Goal: Find contact information: Find contact information

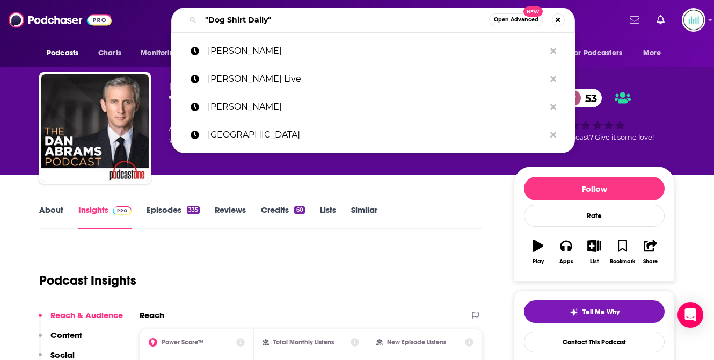
drag, startPoint x: 286, startPoint y: 21, endPoint x: 198, endPoint y: 21, distance: 88.1
click at [198, 21] on div ""Dog Shirt Daily" Open Advanced New" at bounding box center [373, 20] width 404 height 25
paste input "Reflector"
type input "Reflector"
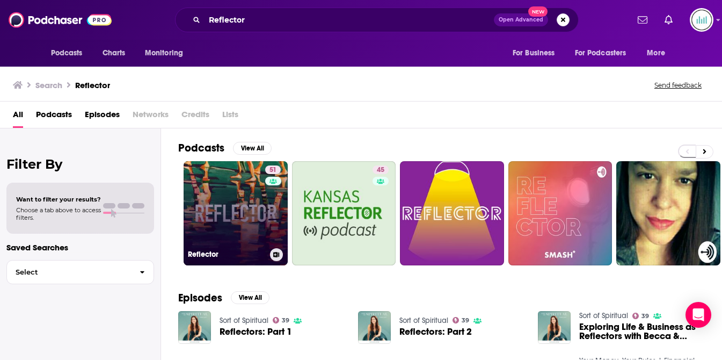
click at [222, 211] on link "51 Reflector" at bounding box center [236, 213] width 104 height 104
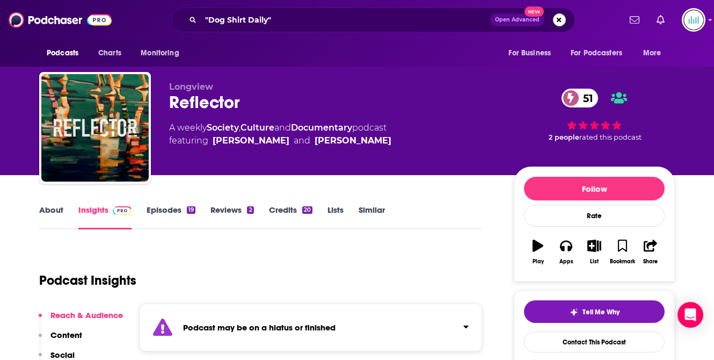
click at [55, 209] on link "About" at bounding box center [51, 217] width 24 height 25
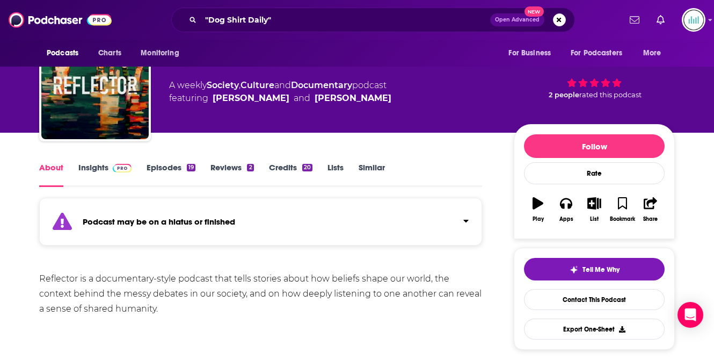
scroll to position [74, 0]
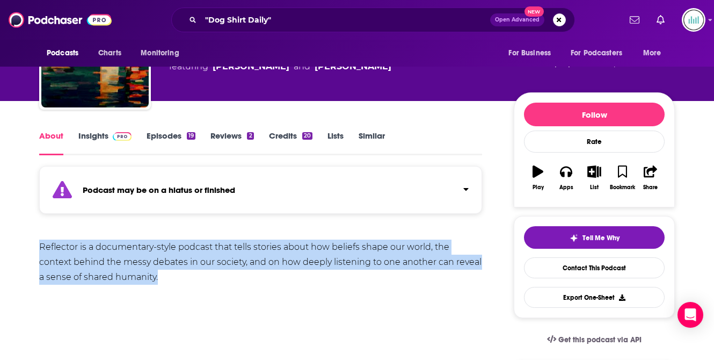
drag, startPoint x: 164, startPoint y: 274, endPoint x: 40, endPoint y: 234, distance: 130.3
copy div "Reflector is a documentary-style podcast that tells stories about how beliefs s…"
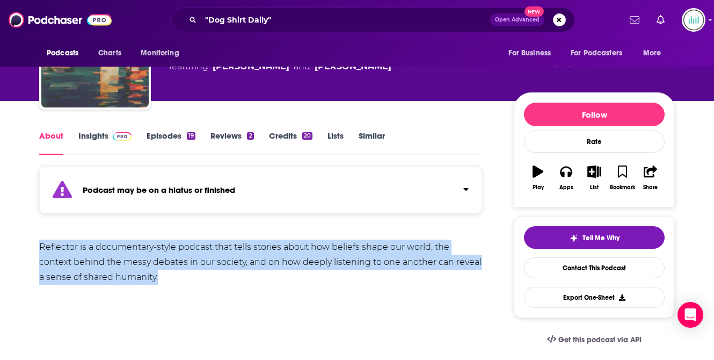
click at [66, 89] on img "Reflector" at bounding box center [94, 53] width 107 height 107
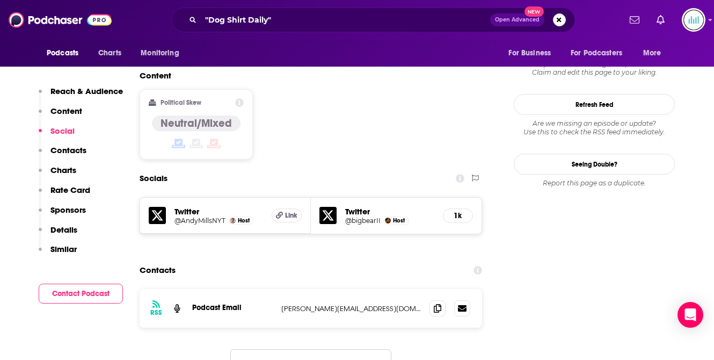
scroll to position [982, 0]
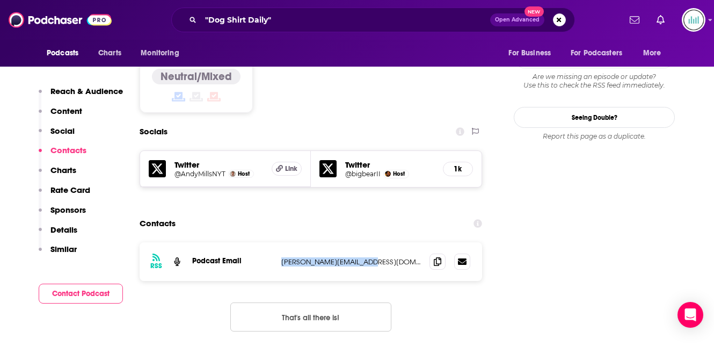
drag, startPoint x: 369, startPoint y: 209, endPoint x: 277, endPoint y: 209, distance: 91.8
click at [277, 242] on div "RSS Podcast Email [PERSON_NAME][EMAIL_ADDRESS][DOMAIN_NAME] [PERSON_NAME][EMAIL…" at bounding box center [311, 261] width 343 height 39
copy p "[PERSON_NAME][EMAIL_ADDRESS][DOMAIN_NAME]"
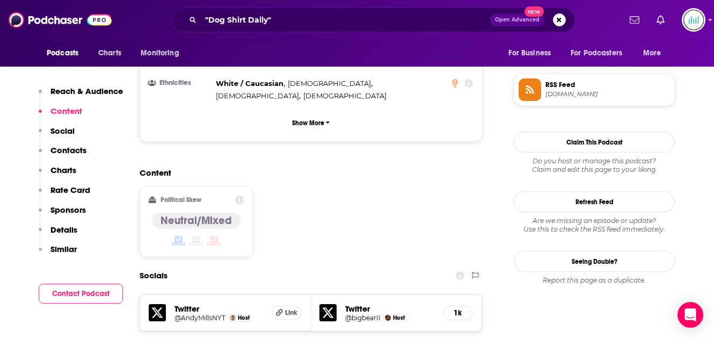
scroll to position [940, 0]
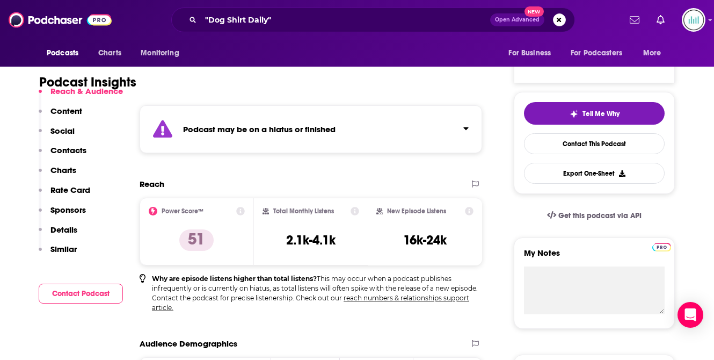
scroll to position [187, 0]
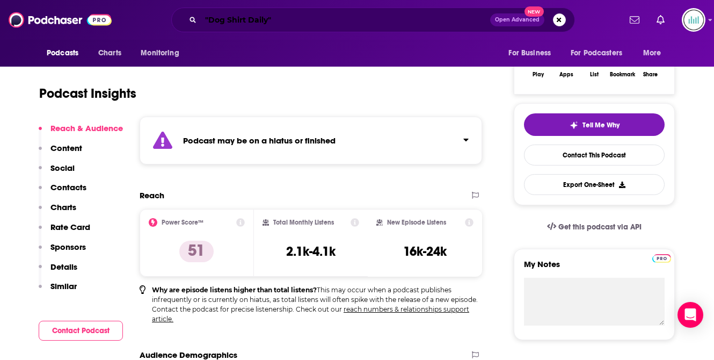
click at [286, 17] on input ""Dog Shirt Daily"" at bounding box center [346, 19] width 290 height 17
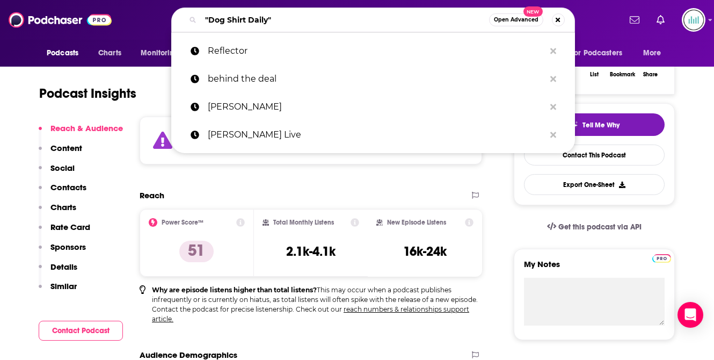
drag, startPoint x: 286, startPoint y: 17, endPoint x: 165, endPoint y: 16, distance: 120.9
click at [165, 16] on div ""Dog Shirt Daily" Open Advanced New Reflector behind the deal [PERSON_NAME] [PE…" at bounding box center [373, 20] width 495 height 25
paste input "Mastering The Room"
type input "Mastering The Room"
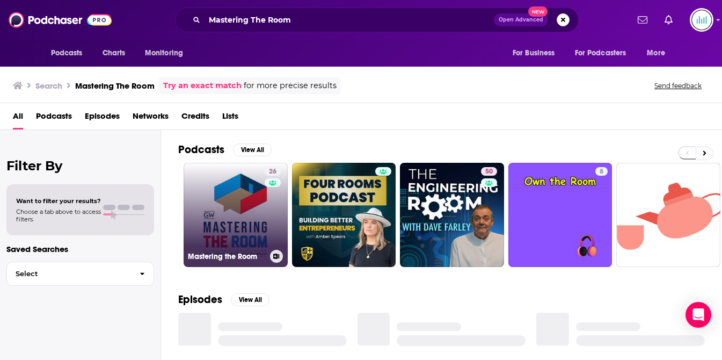
click at [228, 201] on link "26 Mastering the Room" at bounding box center [236, 215] width 104 height 104
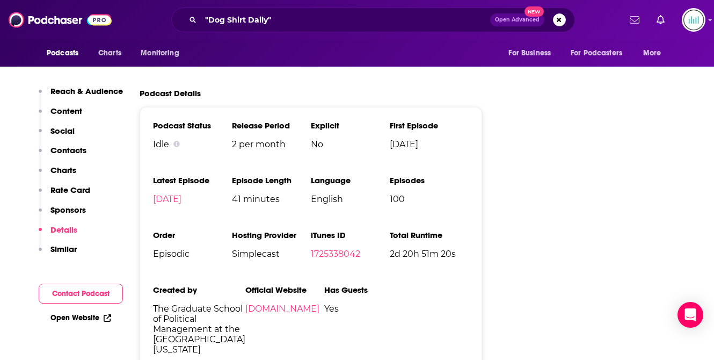
scroll to position [1587, 0]
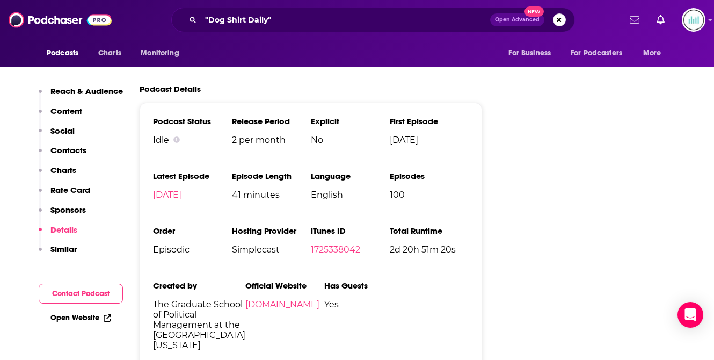
drag, startPoint x: 201, startPoint y: 317, endPoint x: 150, endPoint y: 249, distance: 85.2
click at [150, 249] on div "Podcast Status Idle Release Period 2 per month Explicit No First Episode [DATE]…" at bounding box center [311, 238] width 343 height 270
copy span "The Graduate School of Political Management at the [GEOGRAPHIC_DATA][US_STATE]"
click at [292, 299] on link "[DOMAIN_NAME]" at bounding box center [282, 304] width 74 height 10
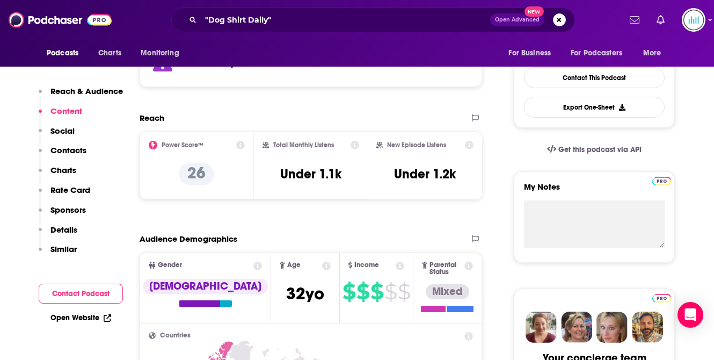
scroll to position [0, 0]
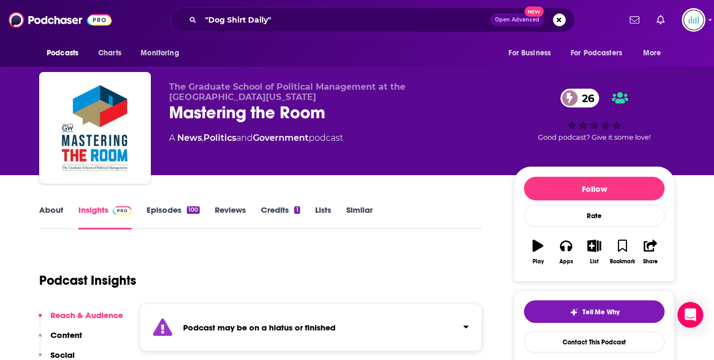
click at [53, 207] on link "About" at bounding box center [51, 217] width 24 height 25
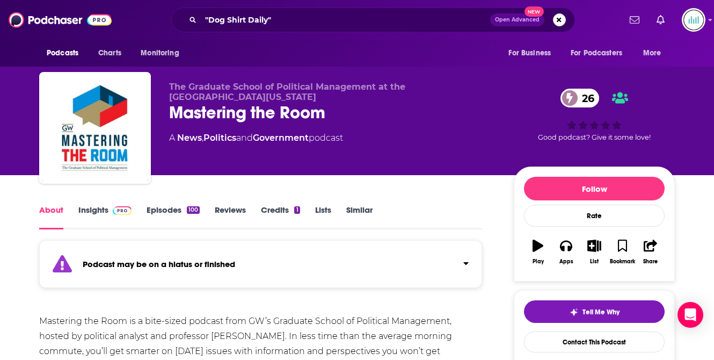
scroll to position [205, 0]
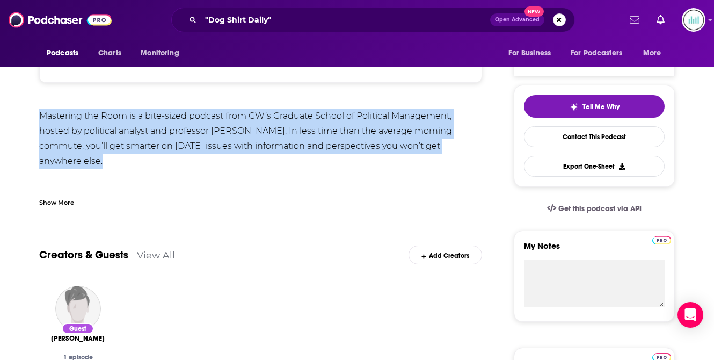
drag, startPoint x: 465, startPoint y: 143, endPoint x: 26, endPoint y: 110, distance: 440.0
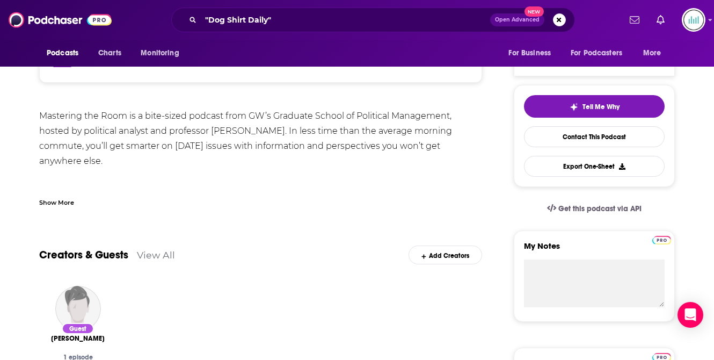
click at [453, 176] on div "Mastering the Room is a bite-sized podcast from GW’s Graduate School of Politic…" at bounding box center [260, 190] width 443 height 165
click at [66, 201] on div "Show More" at bounding box center [56, 202] width 35 height 10
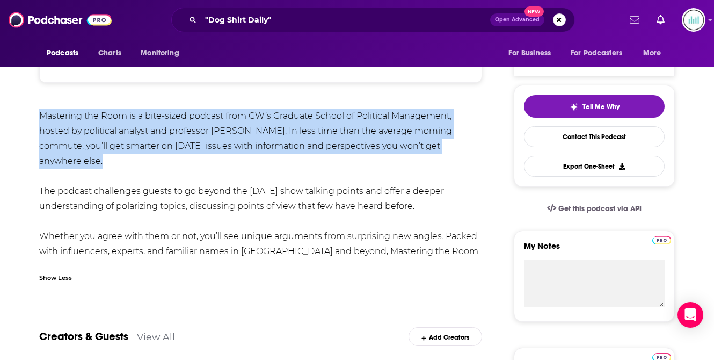
drag, startPoint x: 459, startPoint y: 145, endPoint x: 12, endPoint y: 107, distance: 449.0
copy div "Mastering the Room is a bite-sized podcast from GW’s Graduate School of Politic…"
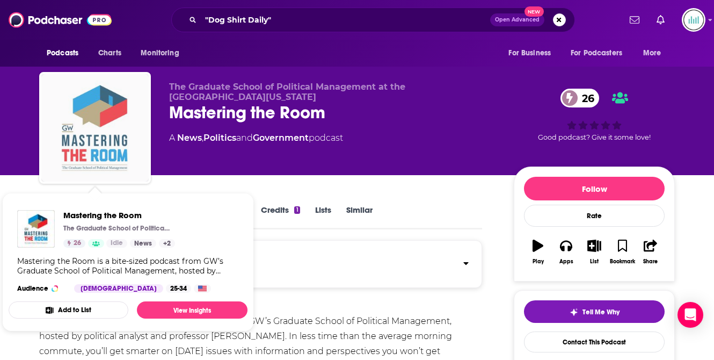
click at [108, 150] on img "Mastering the Room" at bounding box center [94, 127] width 107 height 107
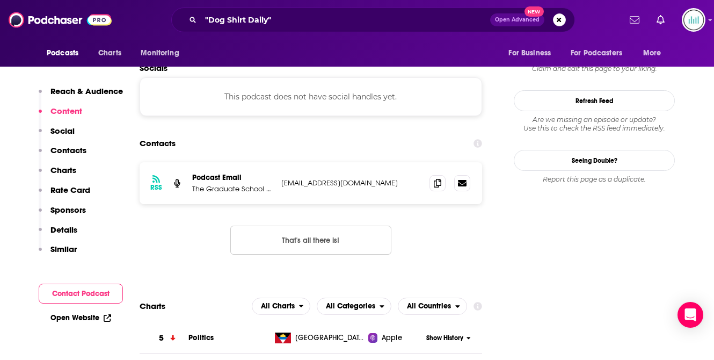
scroll to position [952, 0]
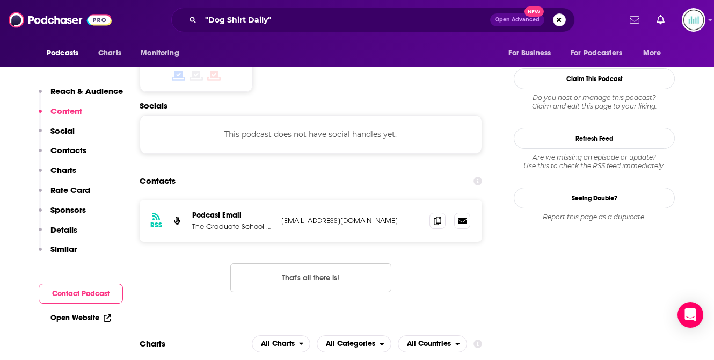
click at [302, 216] on p "[EMAIL_ADDRESS][DOMAIN_NAME]" at bounding box center [351, 220] width 140 height 9
click at [294, 216] on p "[EMAIL_ADDRESS][DOMAIN_NAME]" at bounding box center [351, 220] width 140 height 9
copy div "[EMAIL_ADDRESS][DOMAIN_NAME] [EMAIL_ADDRESS][DOMAIN_NAME]"
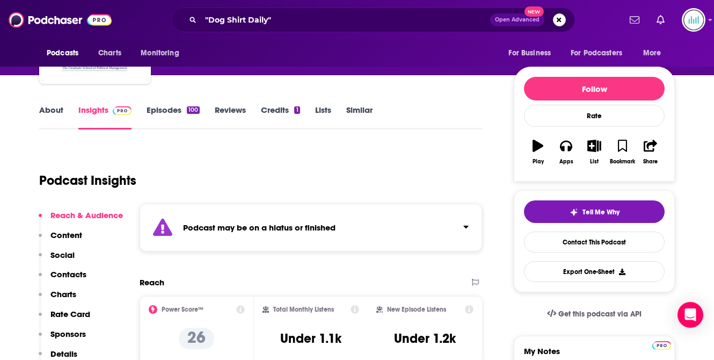
scroll to position [76, 0]
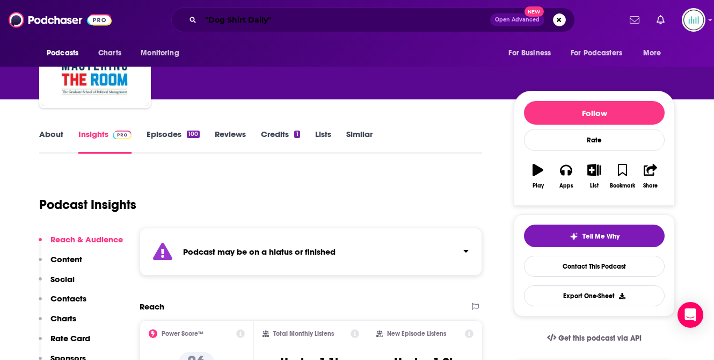
click at [291, 17] on input ""Dog Shirt Daily"" at bounding box center [346, 19] width 290 height 17
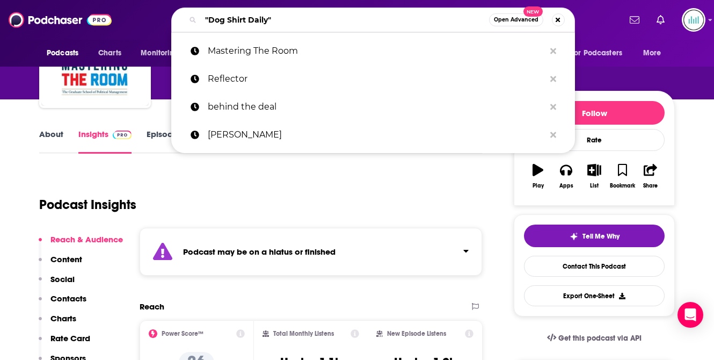
drag, startPoint x: 291, startPoint y: 17, endPoint x: 201, endPoint y: 19, distance: 89.7
click at [201, 19] on input ""Dog Shirt Daily"" at bounding box center [345, 19] width 288 height 17
paste input "Ask A [DEMOGRAPHIC_DATA]"
type input "Ask A [DEMOGRAPHIC_DATA]"
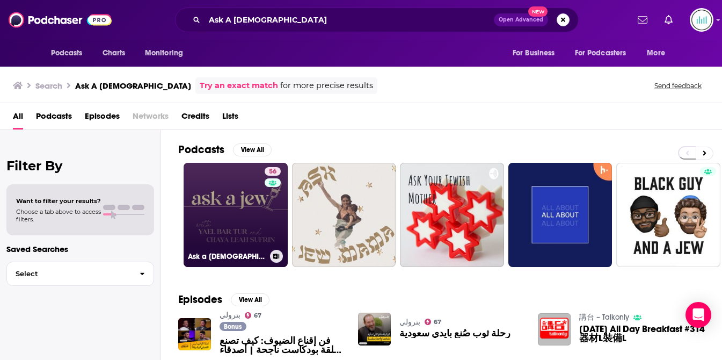
click at [240, 226] on link "56 Ask a [DEMOGRAPHIC_DATA]" at bounding box center [236, 215] width 104 height 104
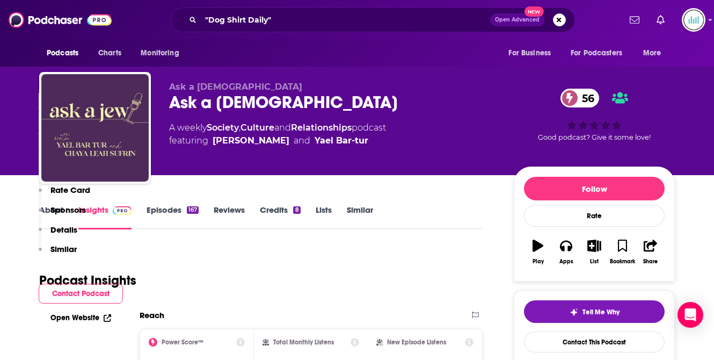
scroll to position [242, 0]
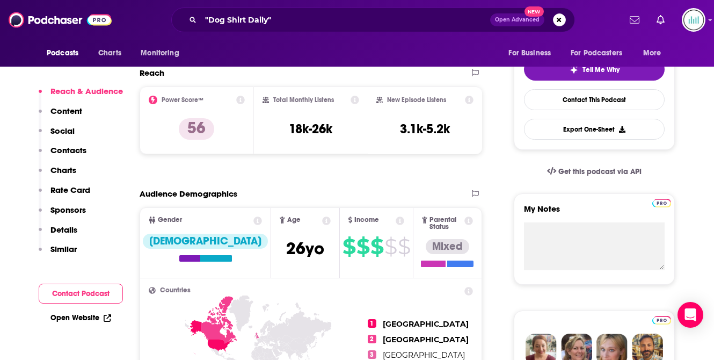
click at [61, 149] on p "Contacts" at bounding box center [68, 150] width 36 height 10
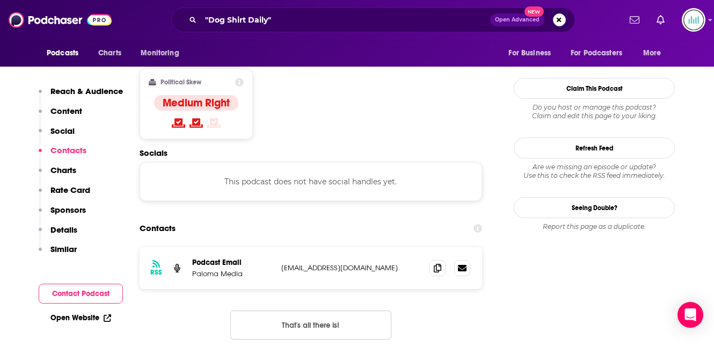
scroll to position [852, 0]
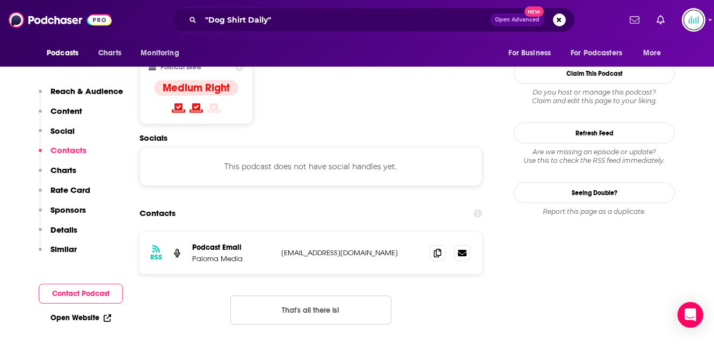
click at [306, 248] on p "[EMAIL_ADDRESS][DOMAIN_NAME]" at bounding box center [351, 252] width 140 height 9
copy div "[EMAIL_ADDRESS][DOMAIN_NAME] [EMAIL_ADDRESS][DOMAIN_NAME]"
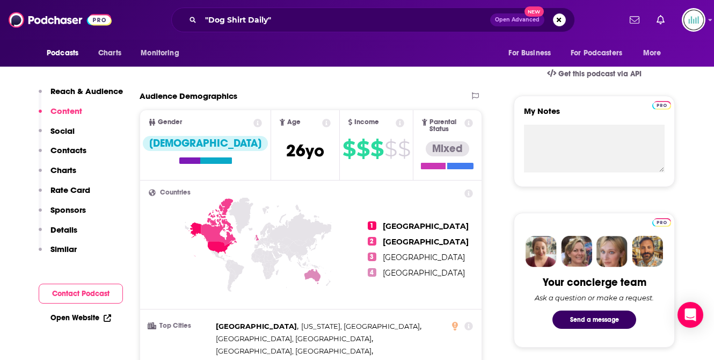
scroll to position [0, 0]
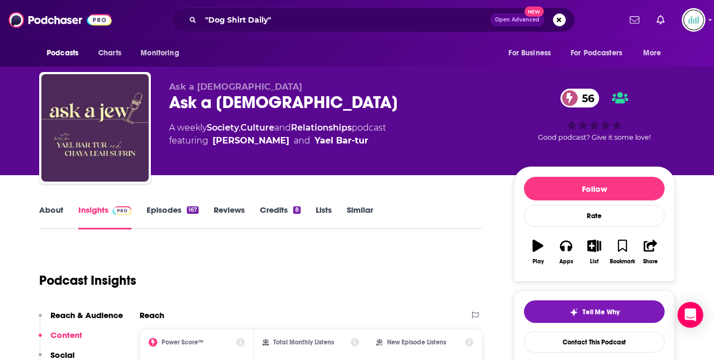
click at [49, 210] on link "About" at bounding box center [51, 217] width 24 height 25
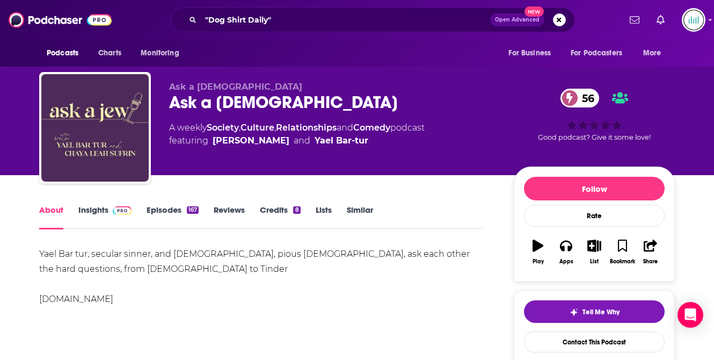
drag, startPoint x: 136, startPoint y: 300, endPoint x: 31, endPoint y: 300, distance: 105.3
copy div "[DOMAIN_NAME]"
click at [128, 265] on div "Yael Bar tur, secular sinner, and [DEMOGRAPHIC_DATA], pious [DEMOGRAPHIC_DATA],…" at bounding box center [260, 277] width 443 height 60
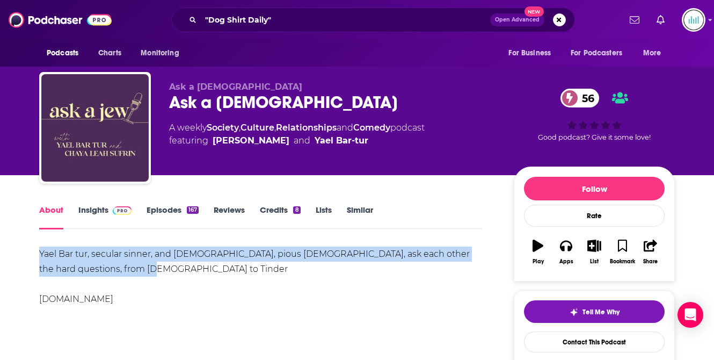
drag, startPoint x: 138, startPoint y: 270, endPoint x: 39, endPoint y: 251, distance: 100.6
click at [39, 251] on div "Yael Bar tur, secular sinner, and [DEMOGRAPHIC_DATA], pious [DEMOGRAPHIC_DATA],…" at bounding box center [260, 277] width 443 height 60
copy div "Yael Bar tur, secular sinner, and [DEMOGRAPHIC_DATA], pious [DEMOGRAPHIC_DATA],…"
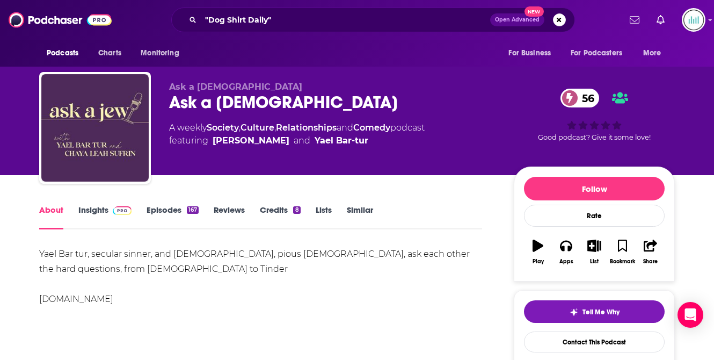
drag, startPoint x: 212, startPoint y: 138, endPoint x: 270, endPoint y: 139, distance: 57.5
click at [270, 139] on span "featuring [PERSON_NAME] and [PERSON_NAME]" at bounding box center [297, 140] width 256 height 13
copy link "[PERSON_NAME]"
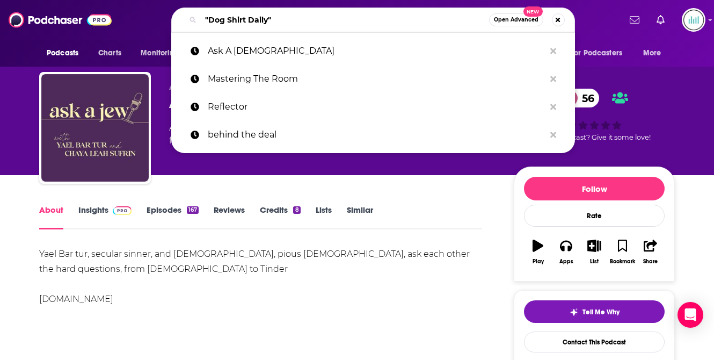
drag, startPoint x: 285, startPoint y: 20, endPoint x: 182, endPoint y: 20, distance: 103.1
click at [182, 20] on div ""Dog Shirt Daily" Open Advanced New" at bounding box center [373, 20] width 404 height 25
paste input "WILL: [US_STATE] Public Media"
type input "WILL: [US_STATE] Public Media"
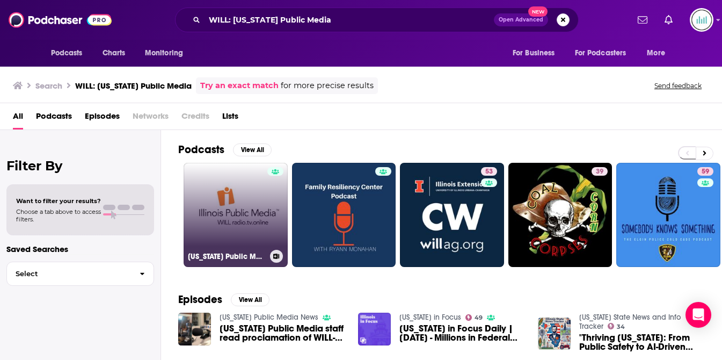
click at [226, 220] on link "[US_STATE] Public Media News" at bounding box center [236, 215] width 104 height 104
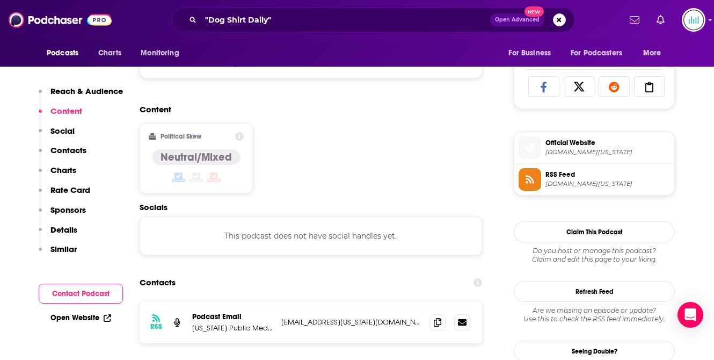
scroll to position [792, 0]
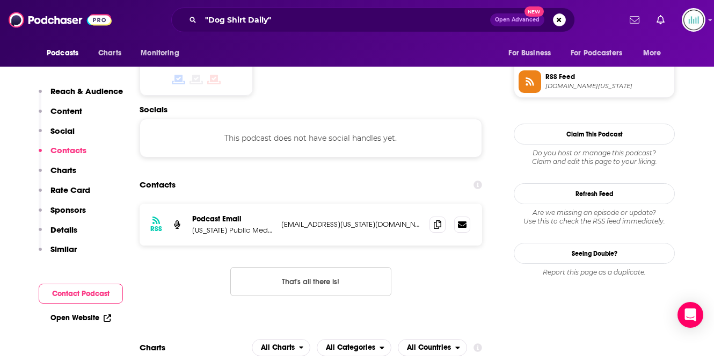
click at [309, 225] on p "[EMAIL_ADDRESS][US_STATE][DOMAIN_NAME]" at bounding box center [351, 224] width 140 height 9
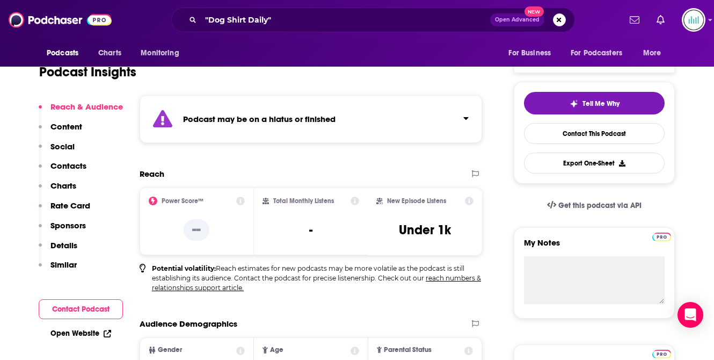
scroll to position [0, 0]
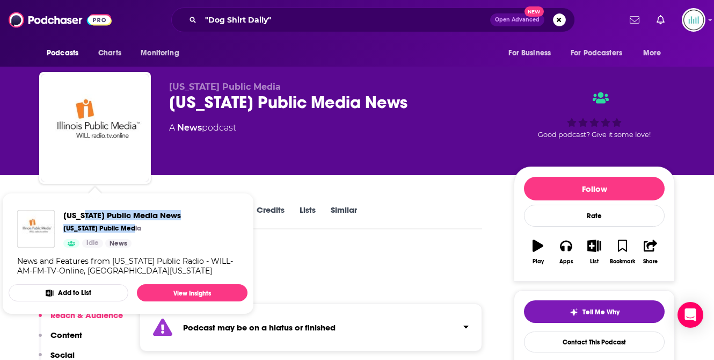
drag, startPoint x: 134, startPoint y: 225, endPoint x: 78, endPoint y: 219, distance: 56.2
click at [78, 219] on div "[US_STATE] Public Media News [US_STATE] Public Media Idle News" at bounding box center [122, 229] width 118 height 38
click at [113, 207] on div "[US_STATE] Public Media News [US_STATE] Public Media Idle News News and Feature…" at bounding box center [128, 242] width 239 height 83
drag, startPoint x: 130, startPoint y: 229, endPoint x: 61, endPoint y: 227, distance: 69.3
click at [61, 227] on div "[US_STATE] Public Media News [US_STATE] Public Media Idle News" at bounding box center [99, 229] width 164 height 38
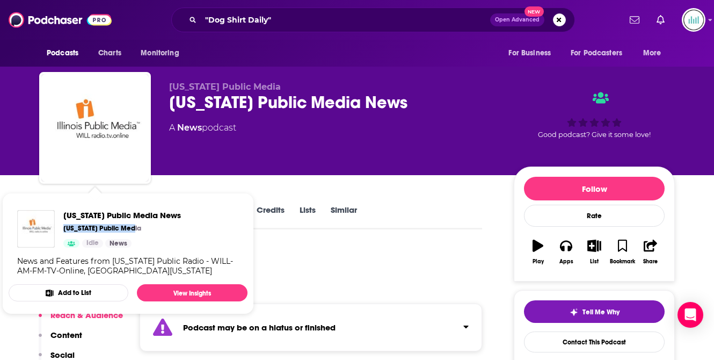
copy p "[US_STATE] Public Media"
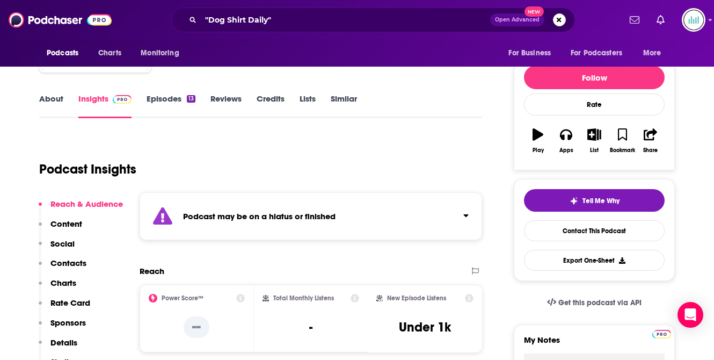
scroll to position [135, 0]
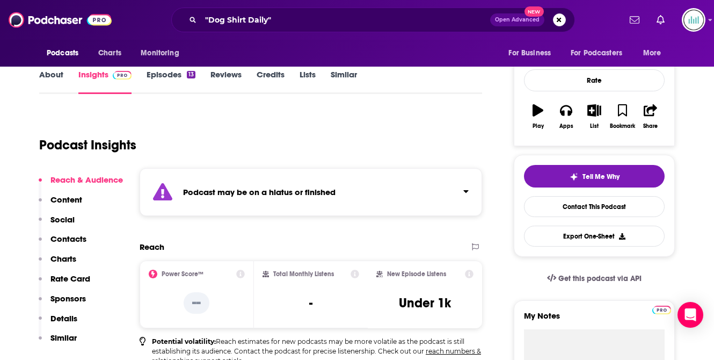
click at [46, 75] on link "About" at bounding box center [51, 81] width 24 height 25
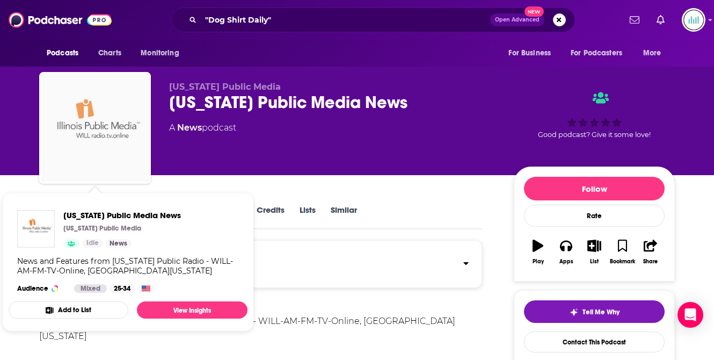
click at [81, 151] on img "Illinois Public Media News" at bounding box center [94, 127] width 107 height 107
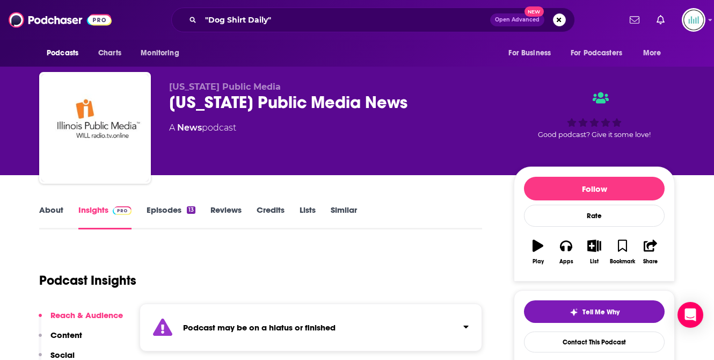
drag, startPoint x: 245, startPoint y: 129, endPoint x: 190, endPoint y: 131, distance: 55.3
click at [190, 132] on div "A News podcast" at bounding box center [333, 127] width 328 height 13
click at [54, 209] on link "About" at bounding box center [51, 217] width 24 height 25
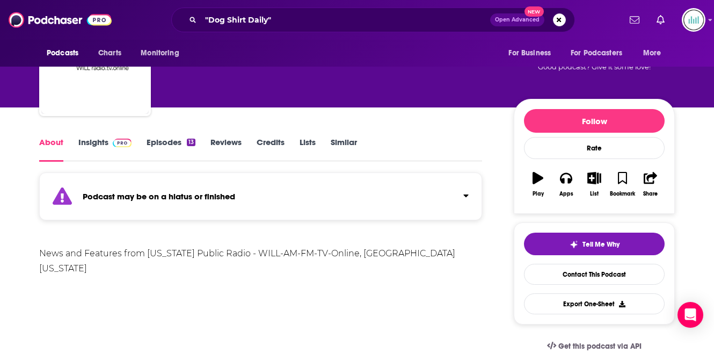
scroll to position [73, 0]
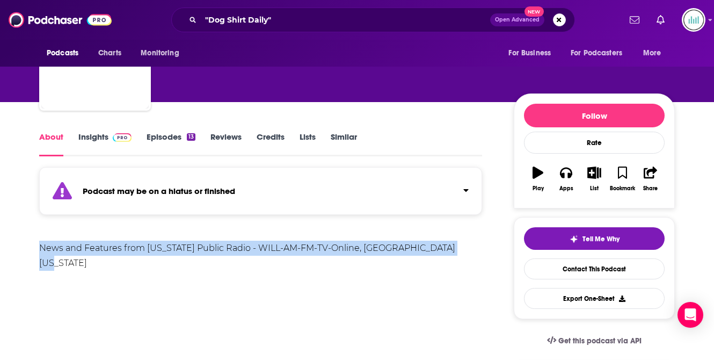
drag, startPoint x: 424, startPoint y: 251, endPoint x: 38, endPoint y: 249, distance: 386.2
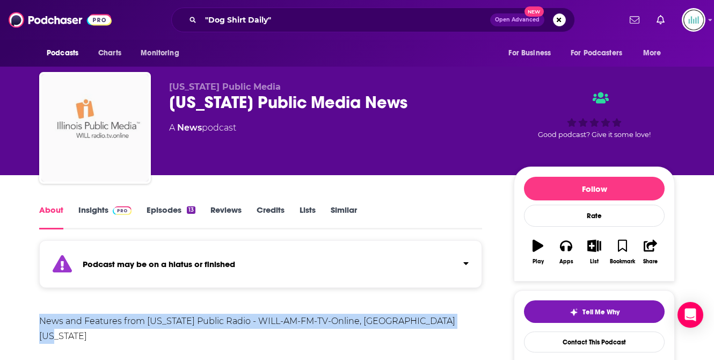
click at [92, 132] on img "Illinois Public Media News" at bounding box center [94, 127] width 107 height 107
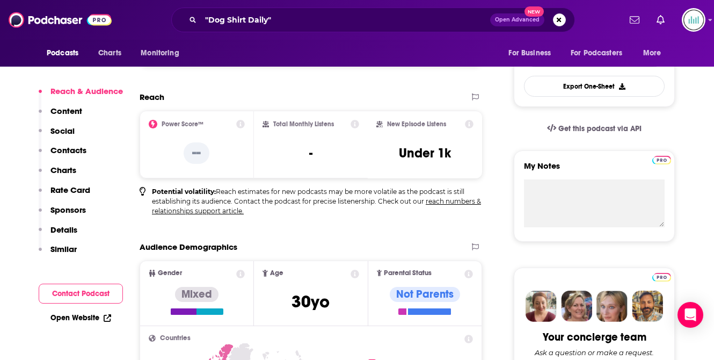
scroll to position [300, 0]
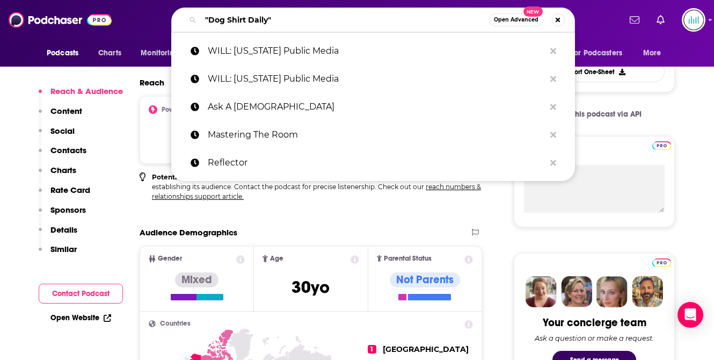
click at [230, 18] on input ""Dog Shirt Daily"" at bounding box center [345, 19] width 288 height 17
paste input "For a Living"
type input "For a Living"
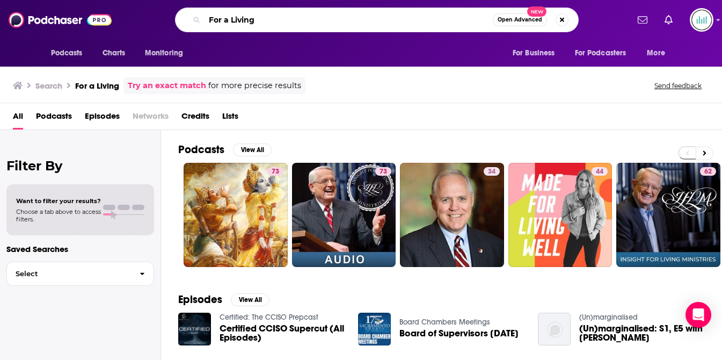
drag, startPoint x: 260, startPoint y: 19, endPoint x: 187, endPoint y: 17, distance: 73.1
click at [187, 17] on div "For a Living Open Advanced New" at bounding box center [377, 20] width 404 height 25
paste input "NBN Book of the Day"
type input "NBN Book of the Day"
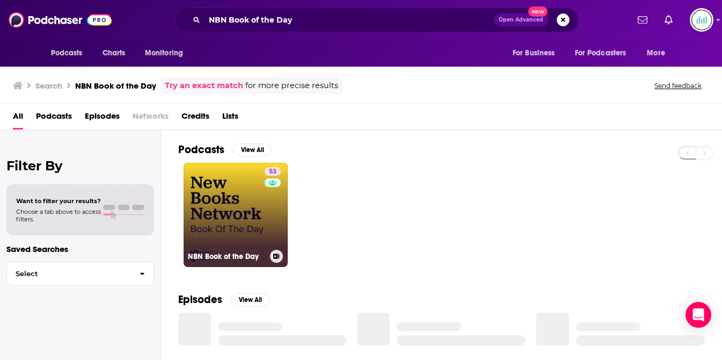
click at [213, 203] on link "53 NBN Book of the Day" at bounding box center [236, 215] width 104 height 104
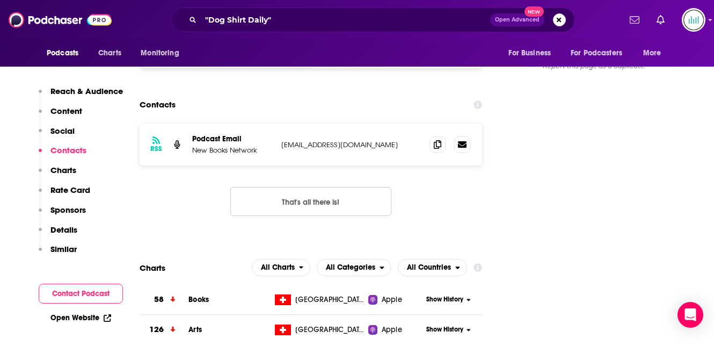
scroll to position [1124, 0]
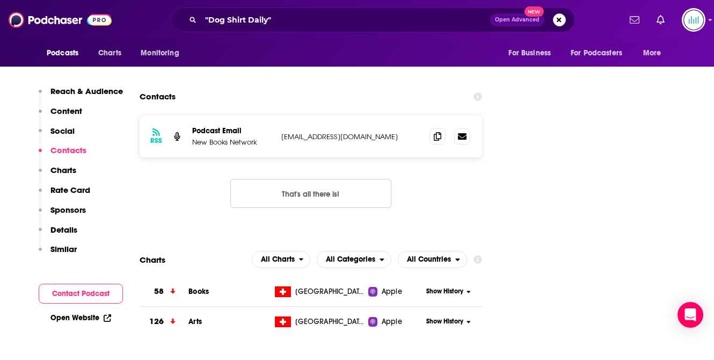
click at [298, 132] on p "[EMAIL_ADDRESS][DOMAIN_NAME]" at bounding box center [351, 136] width 140 height 9
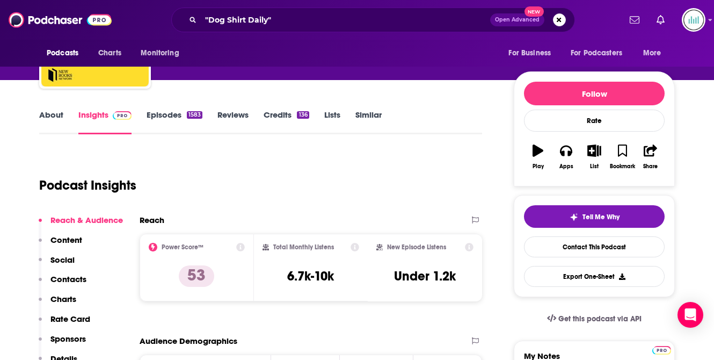
scroll to position [0, 0]
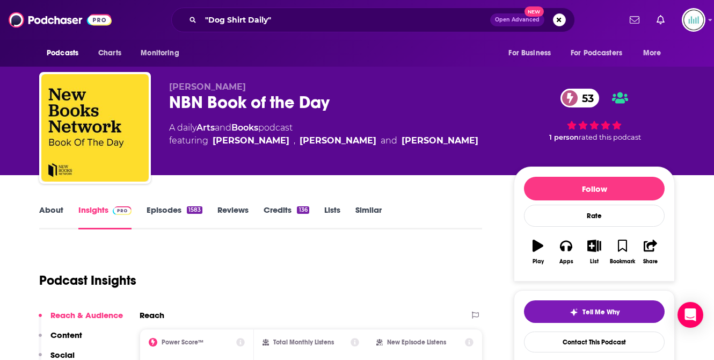
click at [47, 208] on link "About" at bounding box center [51, 217] width 24 height 25
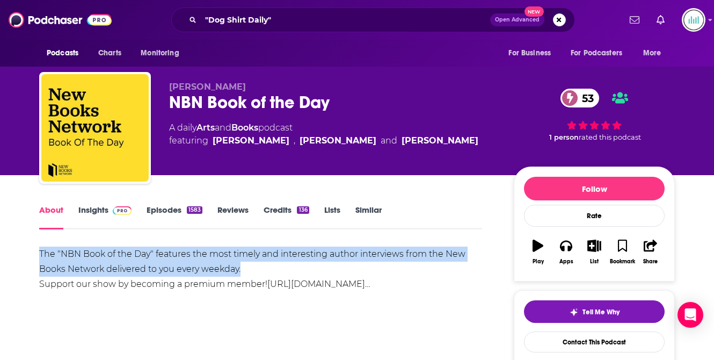
drag, startPoint x: 248, startPoint y: 270, endPoint x: 20, endPoint y: 246, distance: 228.4
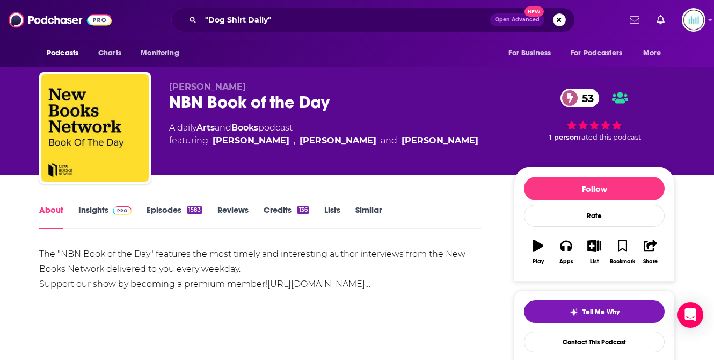
click at [228, 103] on div "NBN Book of the Day 53" at bounding box center [333, 102] width 328 height 21
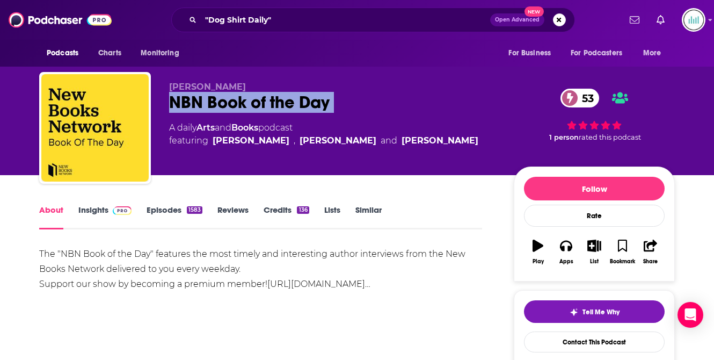
click at [228, 103] on div "NBN Book of the Day 53" at bounding box center [333, 102] width 328 height 21
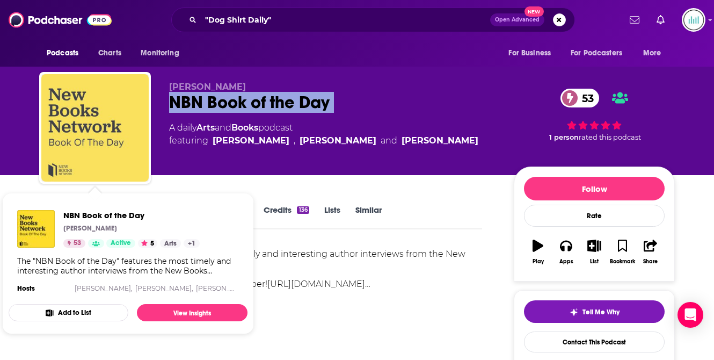
click at [111, 117] on img "NBN Book of the Day" at bounding box center [94, 127] width 107 height 107
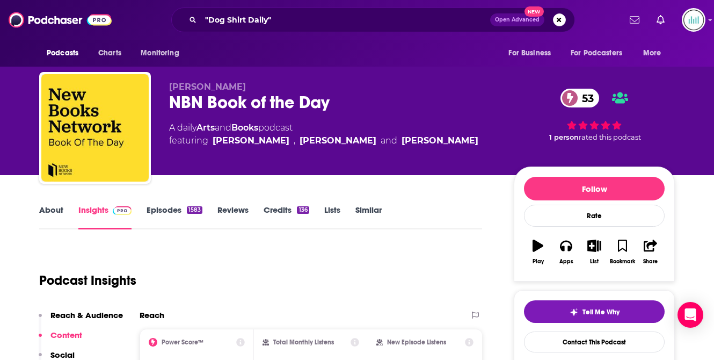
drag, startPoint x: 289, startPoint y: 140, endPoint x: 215, endPoint y: 139, distance: 74.1
click at [214, 138] on span "featuring [PERSON_NAME] , [PERSON_NAME] and [PERSON_NAME]" at bounding box center [323, 140] width 309 height 13
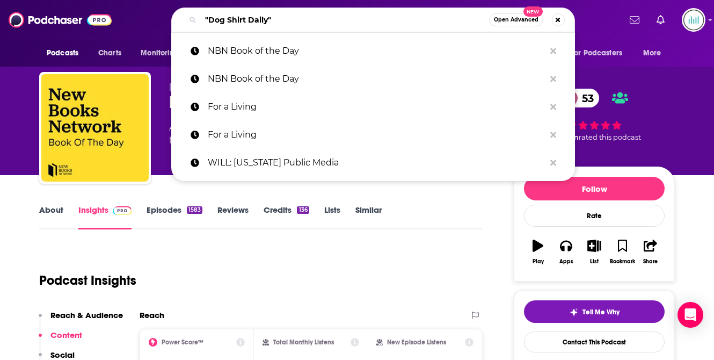
drag, startPoint x: 280, startPoint y: 19, endPoint x: 170, endPoint y: 19, distance: 110.6
click at [170, 19] on div ""Dog Shirt Daily" Open Advanced New NBN Book of the Day NBN Book of the Day For…" at bounding box center [373, 20] width 495 height 25
paste input "Clearer Thinking"
type input "Clearer Thinking"
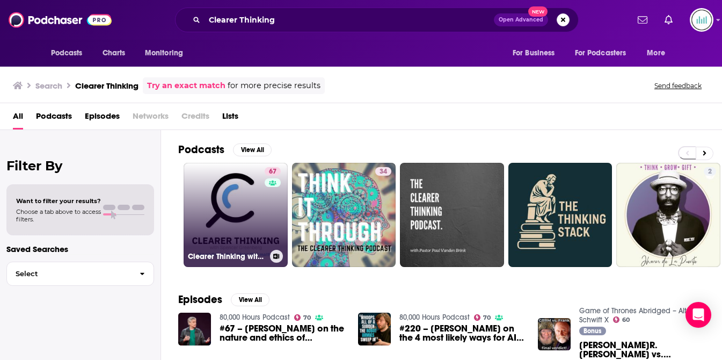
click at [211, 207] on link "67 Clearer Thinking with [PERSON_NAME]" at bounding box center [236, 215] width 104 height 104
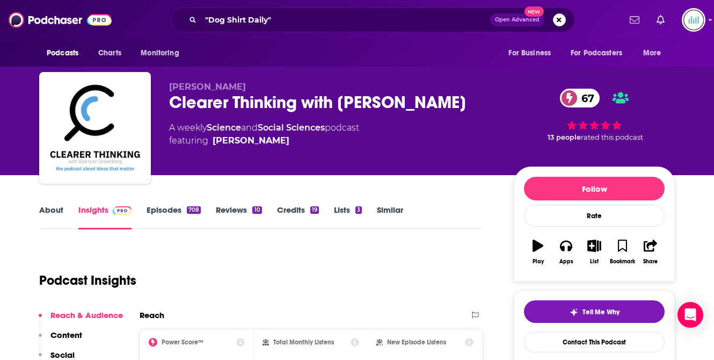
drag, startPoint x: 305, startPoint y: 161, endPoint x: 298, endPoint y: 163, distance: 7.3
click at [298, 147] on span "featuring [PERSON_NAME]" at bounding box center [264, 140] width 190 height 13
click at [51, 211] on link "About" at bounding box center [51, 217] width 24 height 25
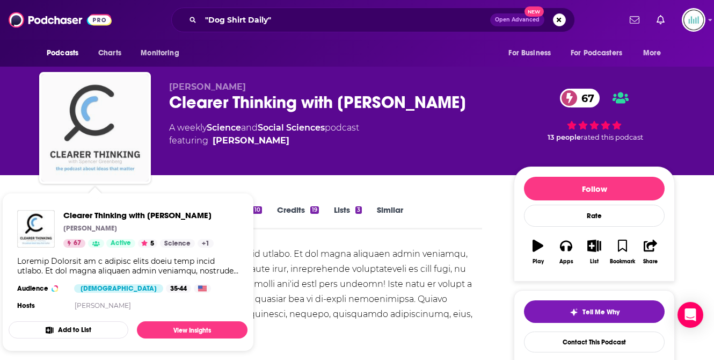
click at [74, 150] on img "Clearer Thinking with Spencer Greenberg" at bounding box center [94, 127] width 107 height 107
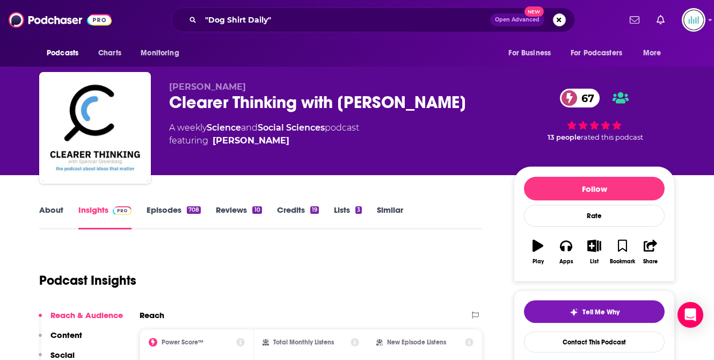
click at [54, 211] on link "About" at bounding box center [51, 217] width 24 height 25
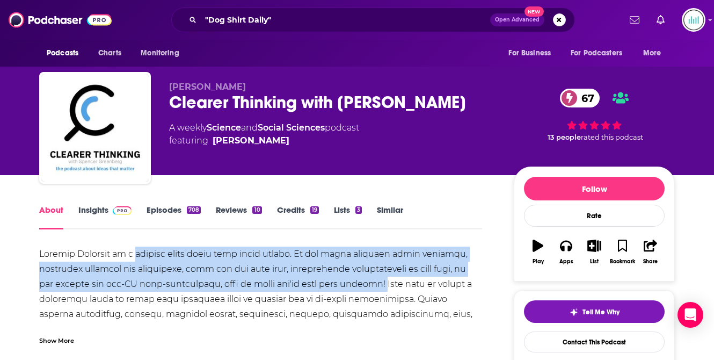
drag, startPoint x: 378, startPoint y: 285, endPoint x: 130, endPoint y: 252, distance: 250.3
drag, startPoint x: 39, startPoint y: 254, endPoint x: 378, endPoint y: 285, distance: 339.8
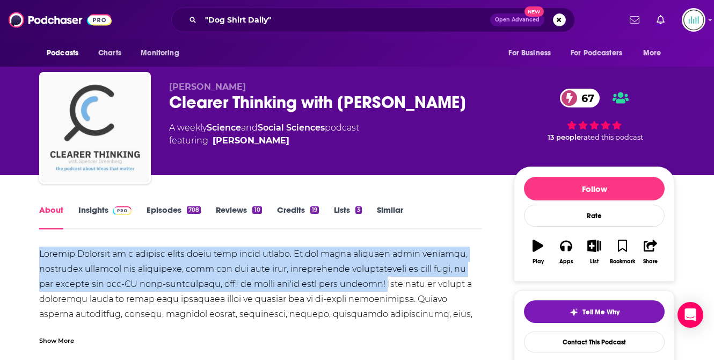
click at [91, 143] on img "Clearer Thinking with Spencer Greenberg" at bounding box center [94, 127] width 107 height 107
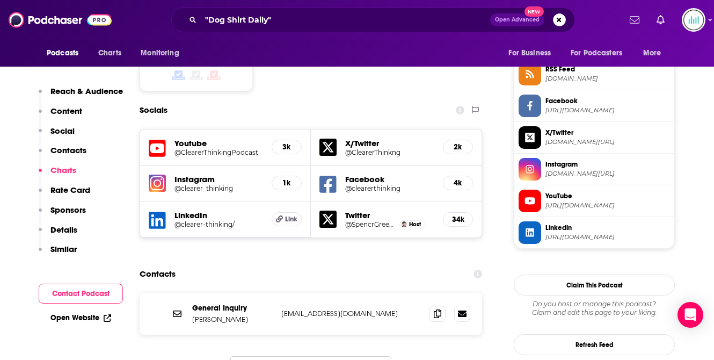
scroll to position [873, 0]
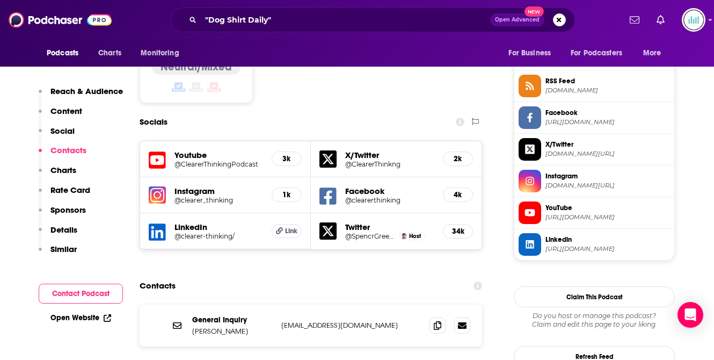
click at [291, 321] on p "[EMAIL_ADDRESS][DOMAIN_NAME]" at bounding box center [351, 325] width 140 height 9
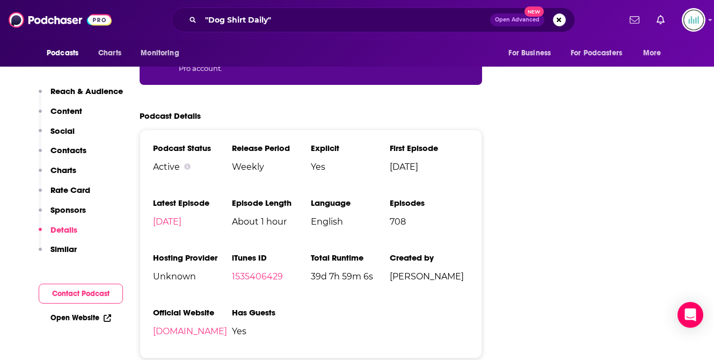
scroll to position [2034, 0]
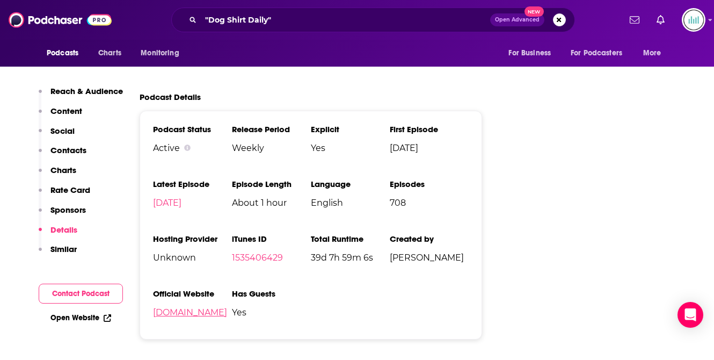
click at [227, 307] on link "[DOMAIN_NAME]" at bounding box center [190, 312] width 74 height 10
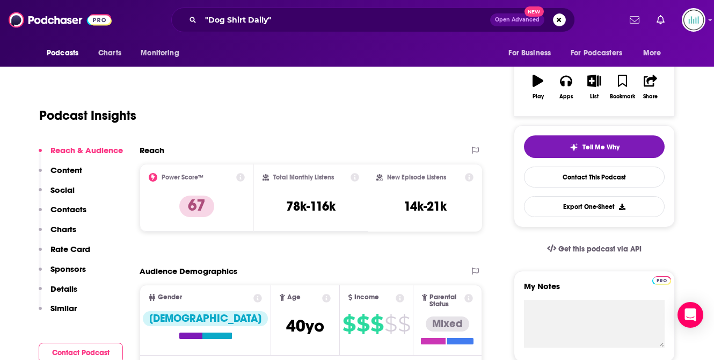
scroll to position [0, 0]
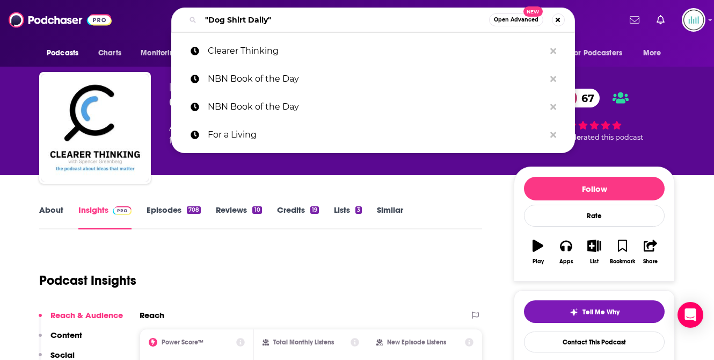
drag, startPoint x: 287, startPoint y: 21, endPoint x: 170, endPoint y: 10, distance: 117.1
click at [170, 9] on div ""Dog Shirt Daily" Open Advanced New Clearer Thinking NBN Book of the Day NBN Bo…" at bounding box center [373, 20] width 495 height 25
paste input "Go Fact Yourself"
type input "Go Fact Yourself"
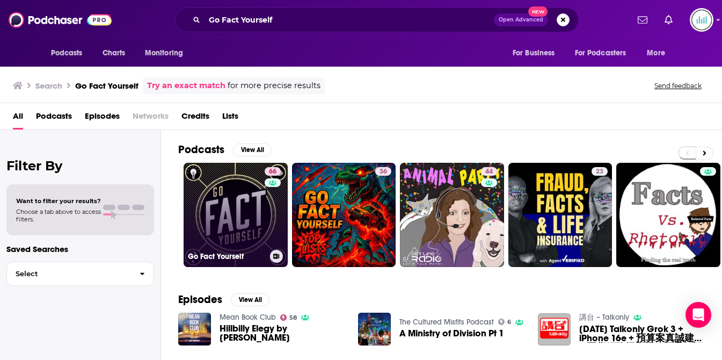
click at [224, 219] on link "66 Go Fact Yourself" at bounding box center [236, 215] width 104 height 104
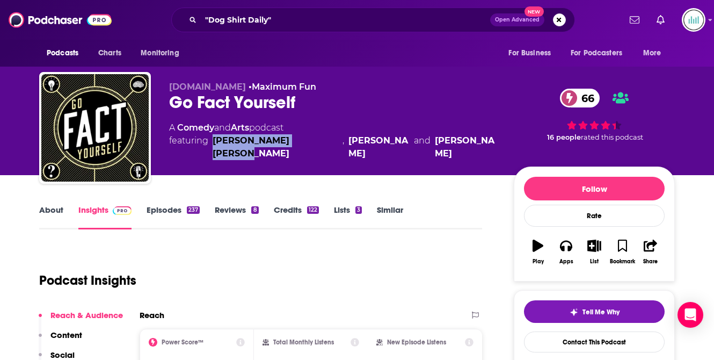
drag, startPoint x: 307, startPoint y: 141, endPoint x: 211, endPoint y: 139, distance: 96.7
click at [211, 139] on span "featuring [PERSON_NAME] [PERSON_NAME] , [PERSON_NAME] and [PERSON_NAME]" at bounding box center [333, 147] width 328 height 26
click at [47, 205] on link "About" at bounding box center [51, 217] width 24 height 25
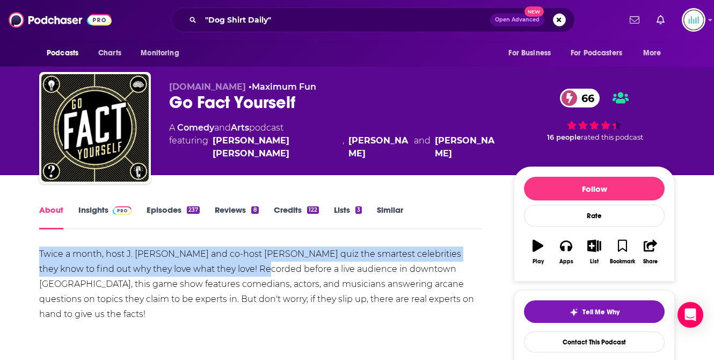
drag, startPoint x: 238, startPoint y: 271, endPoint x: 37, endPoint y: 253, distance: 201.7
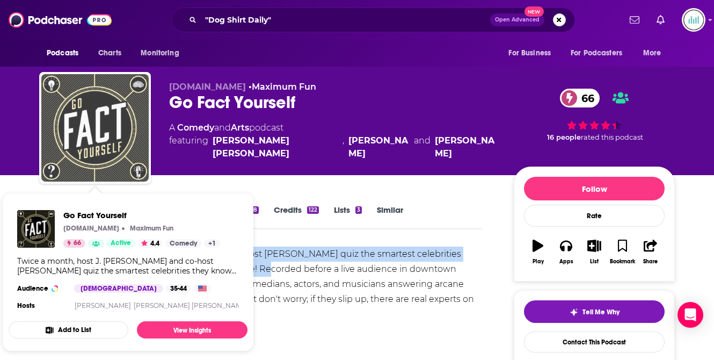
click at [117, 166] on img "Go Fact Yourself" at bounding box center [94, 127] width 107 height 107
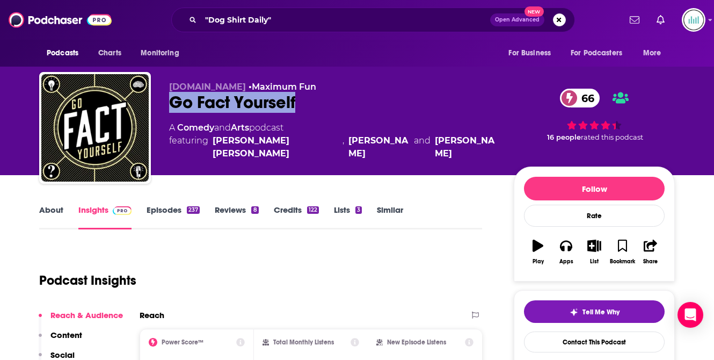
drag, startPoint x: 312, startPoint y: 99, endPoint x: 173, endPoint y: 97, distance: 138.0
click at [173, 97] on div "Go Fact Yourself 66" at bounding box center [333, 102] width 328 height 21
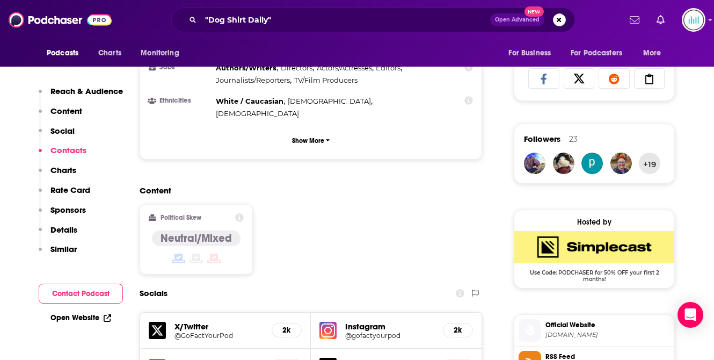
scroll to position [1008, 0]
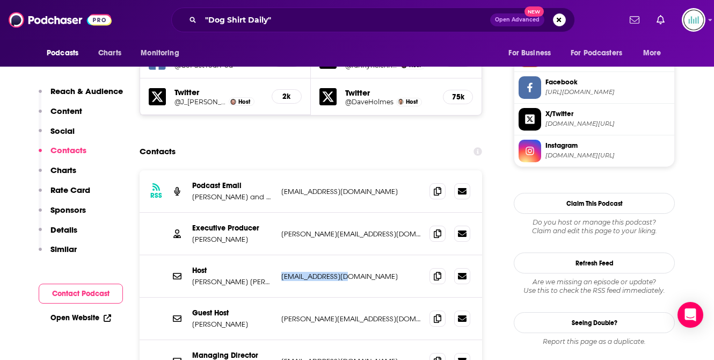
drag, startPoint x: 335, startPoint y: 209, endPoint x: 278, endPoint y: 209, distance: 57.5
click at [278, 255] on div "Host [PERSON_NAME] [PERSON_NAME] [EMAIL_ADDRESS][DOMAIN_NAME] [EMAIL_ADDRESS][D…" at bounding box center [311, 276] width 343 height 42
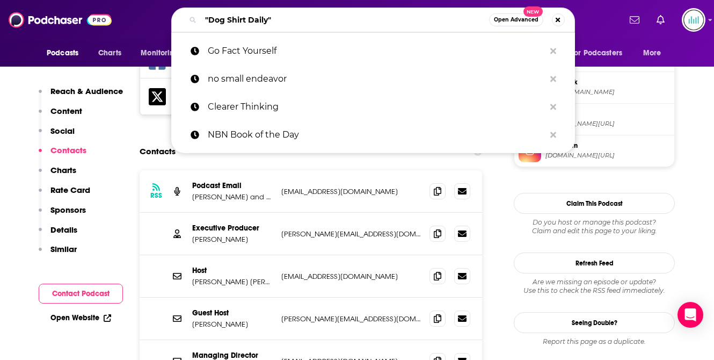
drag, startPoint x: 286, startPoint y: 19, endPoint x: 187, endPoint y: 18, distance: 98.8
click at [187, 18] on div ""Dog Shirt Daily" Open Advanced New" at bounding box center [373, 20] width 404 height 25
paste input "Politicology"
type input "Politicology"
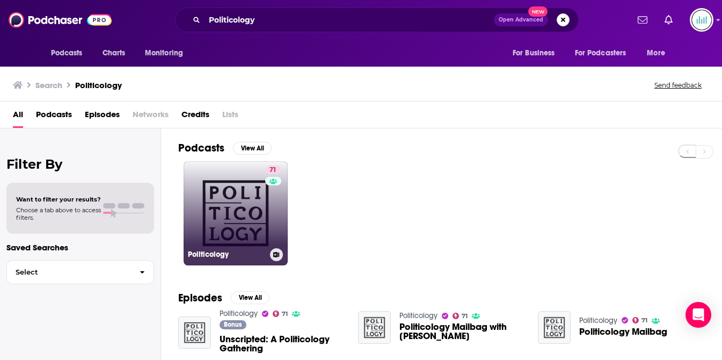
click at [250, 212] on link "71 Politicology" at bounding box center [236, 213] width 104 height 104
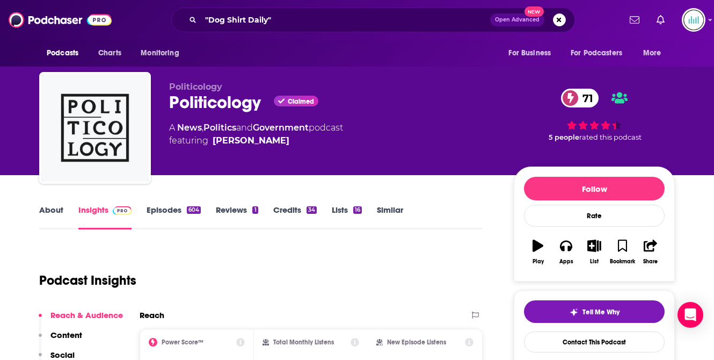
click at [46, 212] on link "About" at bounding box center [51, 217] width 24 height 25
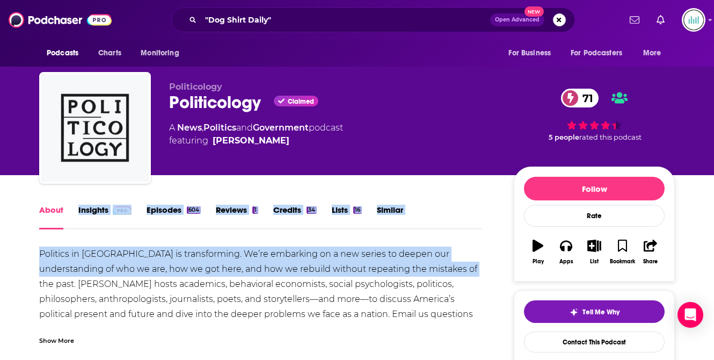
drag, startPoint x: 439, startPoint y: 269, endPoint x: 56, endPoint y: 234, distance: 385.0
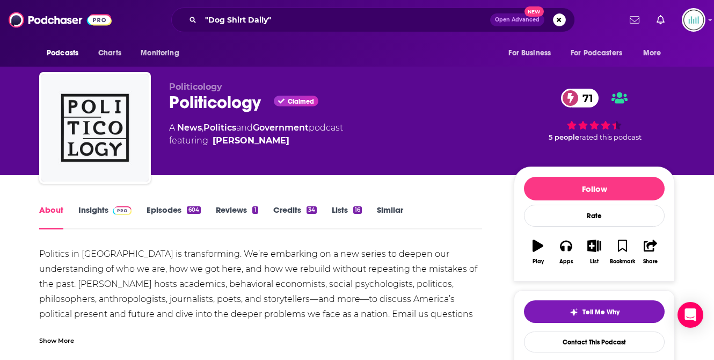
click at [143, 266] on div "Politics in [GEOGRAPHIC_DATA] is transforming. We’re embarking on a new series …" at bounding box center [260, 292] width 443 height 90
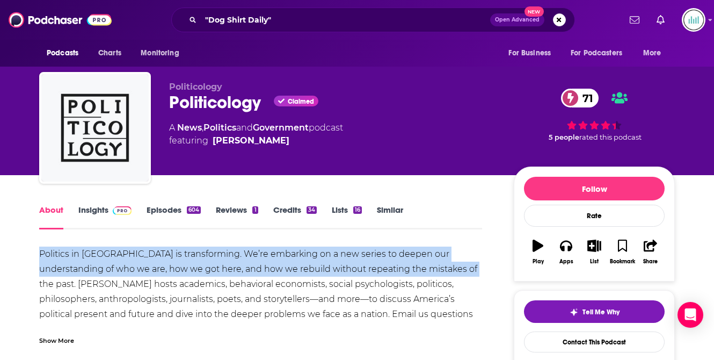
drag, startPoint x: 36, startPoint y: 255, endPoint x: 439, endPoint y: 265, distance: 403.0
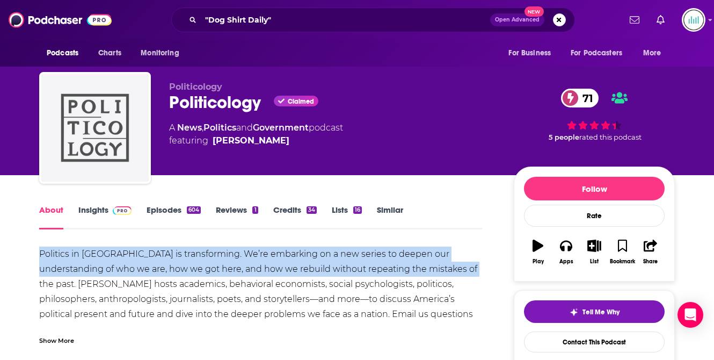
click at [80, 105] on img "Politicology" at bounding box center [94, 127] width 107 height 107
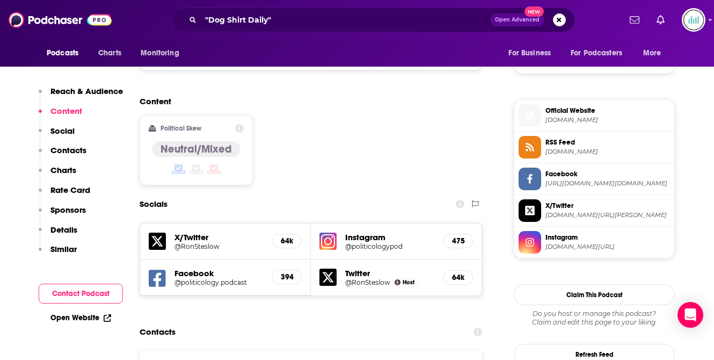
scroll to position [888, 0]
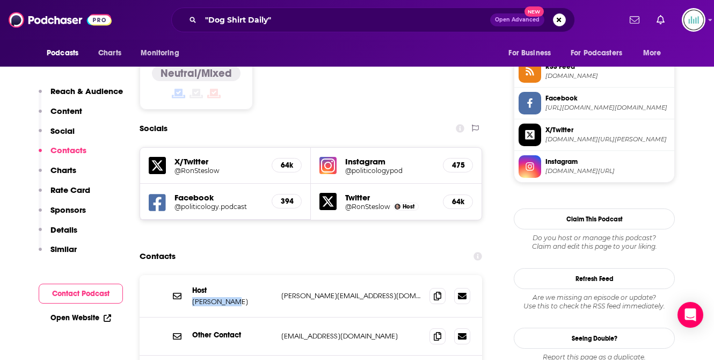
drag, startPoint x: 234, startPoint y: 240, endPoint x: 192, endPoint y: 240, distance: 41.9
click at [192, 297] on p "[PERSON_NAME]" at bounding box center [232, 301] width 81 height 9
drag, startPoint x: 355, startPoint y: 234, endPoint x: 284, endPoint y: 231, distance: 71.5
click at [284, 291] on p "[PERSON_NAME][EMAIL_ADDRESS][DOMAIN_NAME]" at bounding box center [351, 295] width 140 height 9
click at [285, 291] on p "[PERSON_NAME][EMAIL_ADDRESS][DOMAIN_NAME]" at bounding box center [351, 295] width 140 height 9
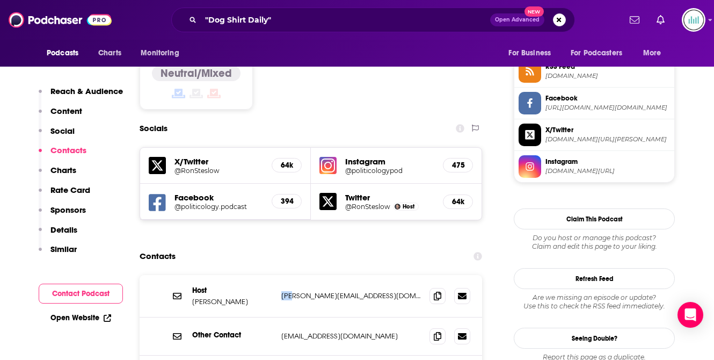
click at [286, 291] on p "[PERSON_NAME][EMAIL_ADDRESS][DOMAIN_NAME]" at bounding box center [351, 295] width 140 height 9
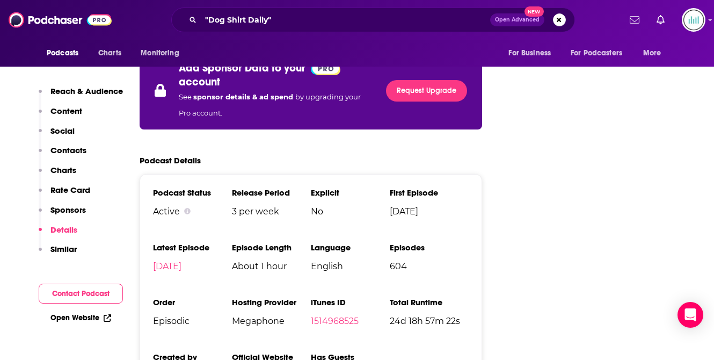
scroll to position [2084, 0]
